Goal: Check status: Check status

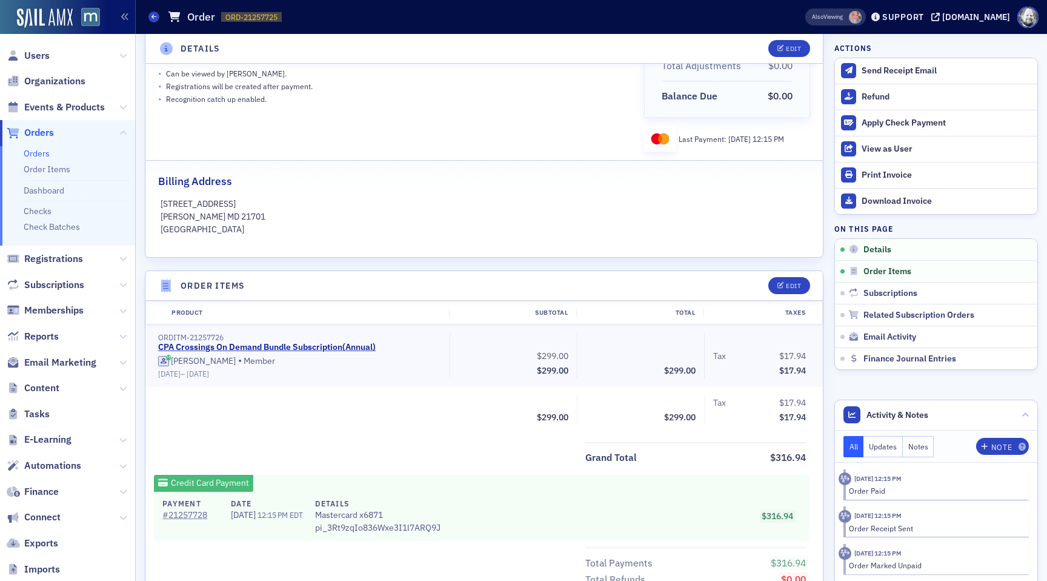
scroll to position [197, 0]
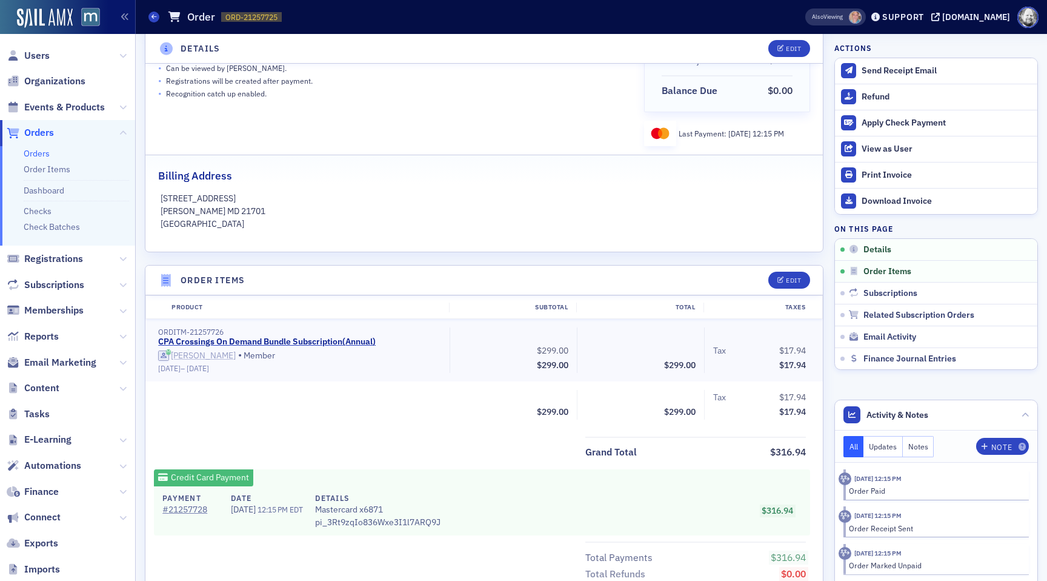
click at [197, 356] on div "[PERSON_NAME]" at bounding box center [203, 355] width 65 height 11
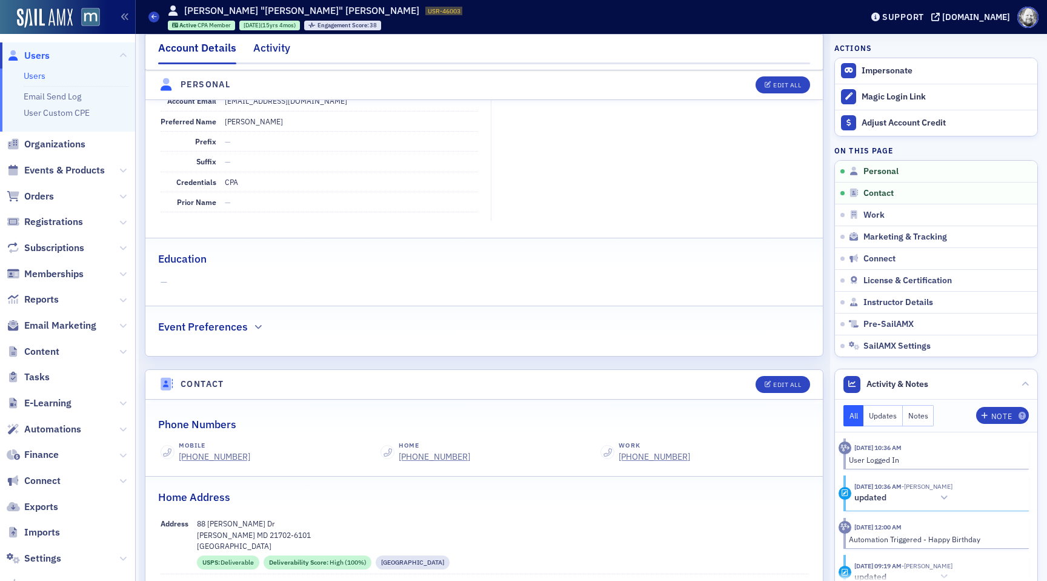
click at [267, 52] on div "Activity" at bounding box center [271, 51] width 37 height 22
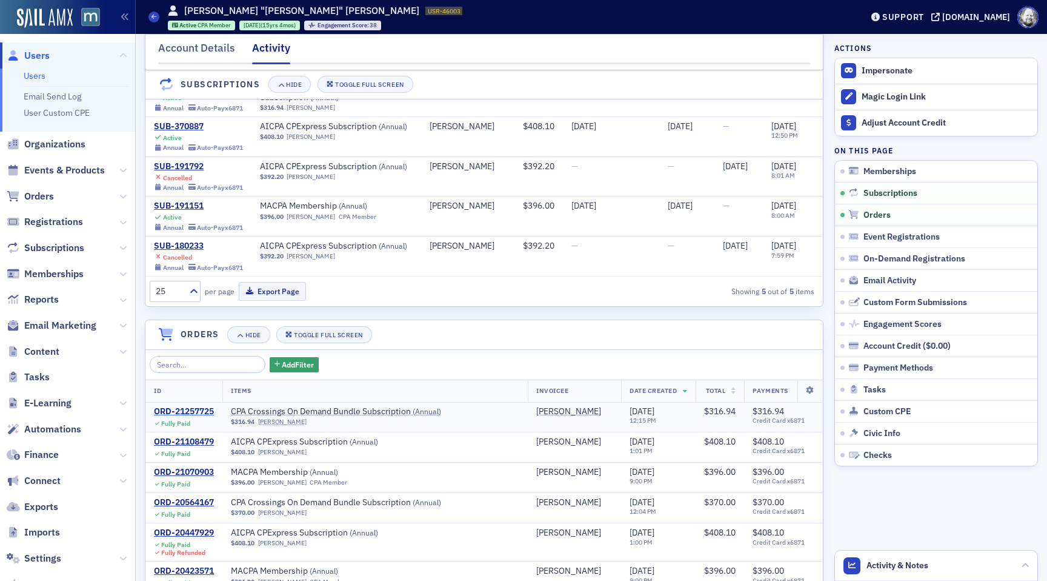
click at [187, 409] on div "ORD-21257725" at bounding box center [184, 411] width 60 height 11
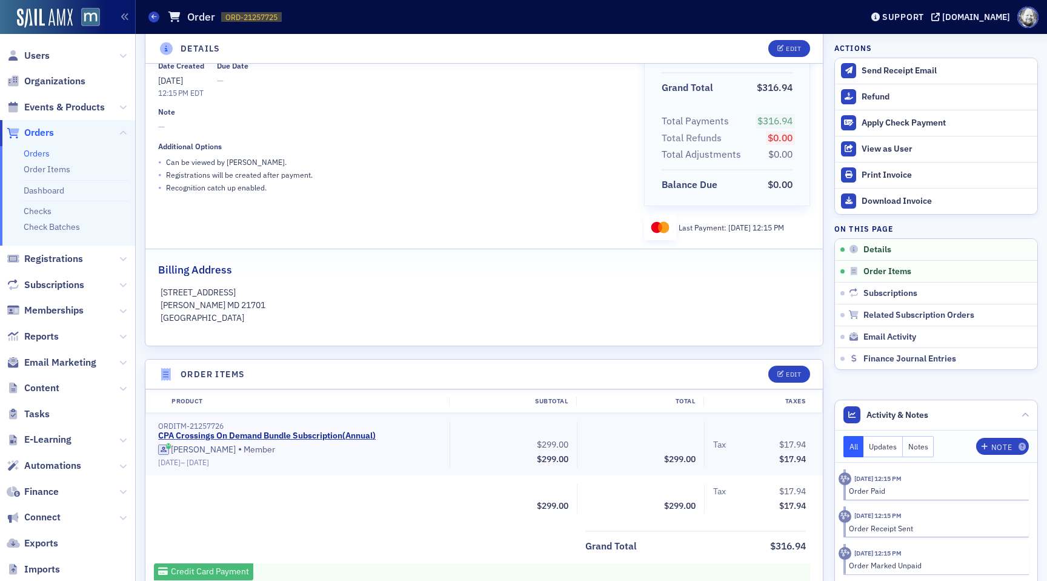
scroll to position [147, 0]
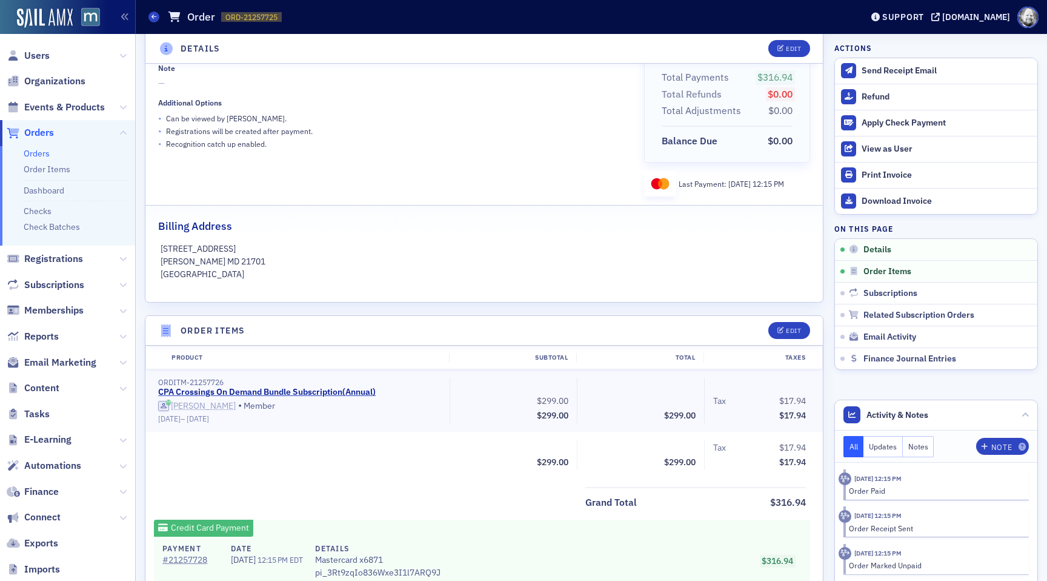
click at [192, 403] on div "[PERSON_NAME]" at bounding box center [203, 406] width 65 height 11
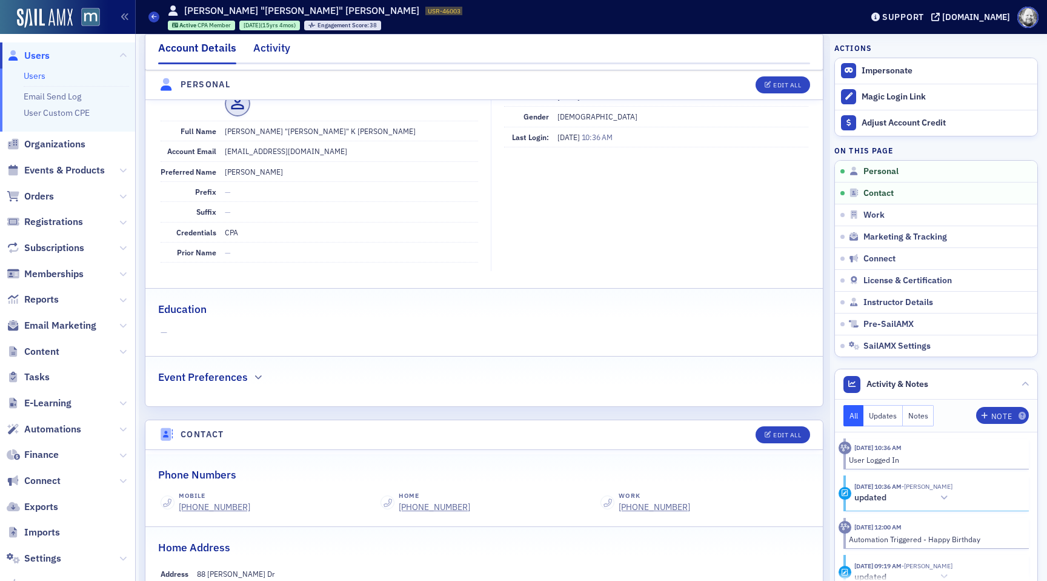
click at [271, 54] on div "Activity" at bounding box center [271, 51] width 37 height 22
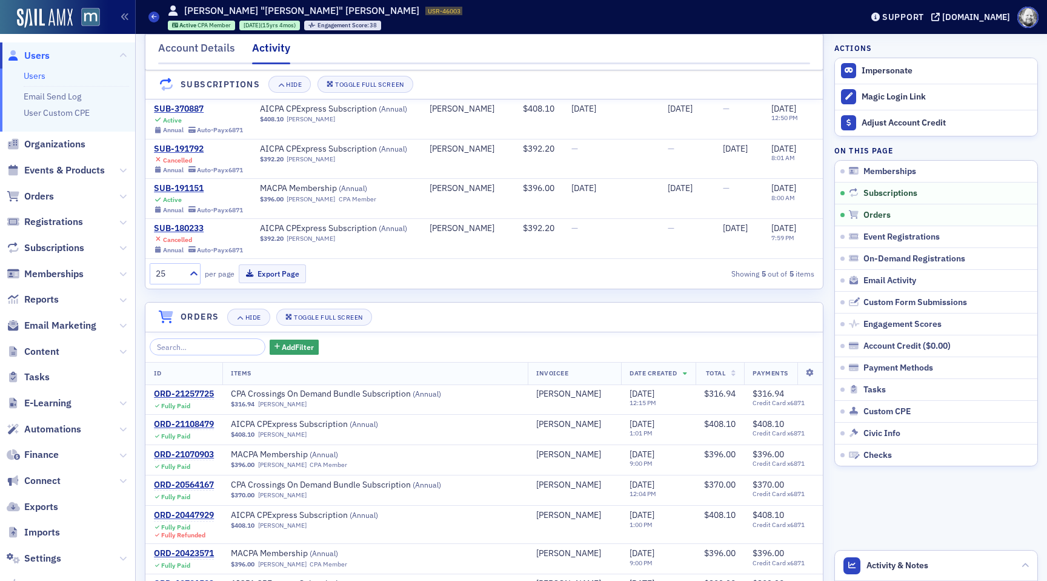
scroll to position [214, 0]
